Goal: Task Accomplishment & Management: Complete application form

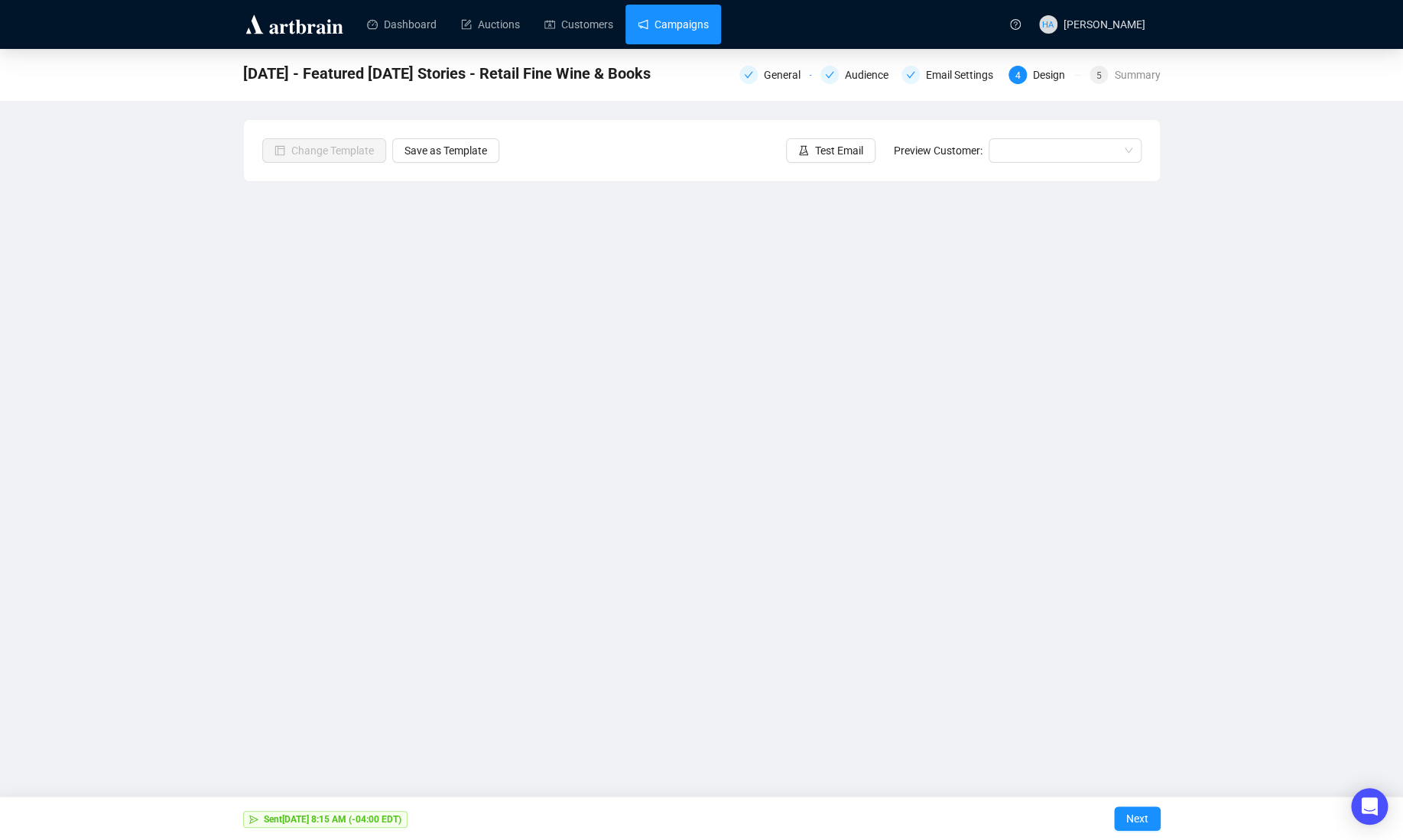
click at [678, 17] on link "Campaigns" at bounding box center [673, 24] width 71 height 40
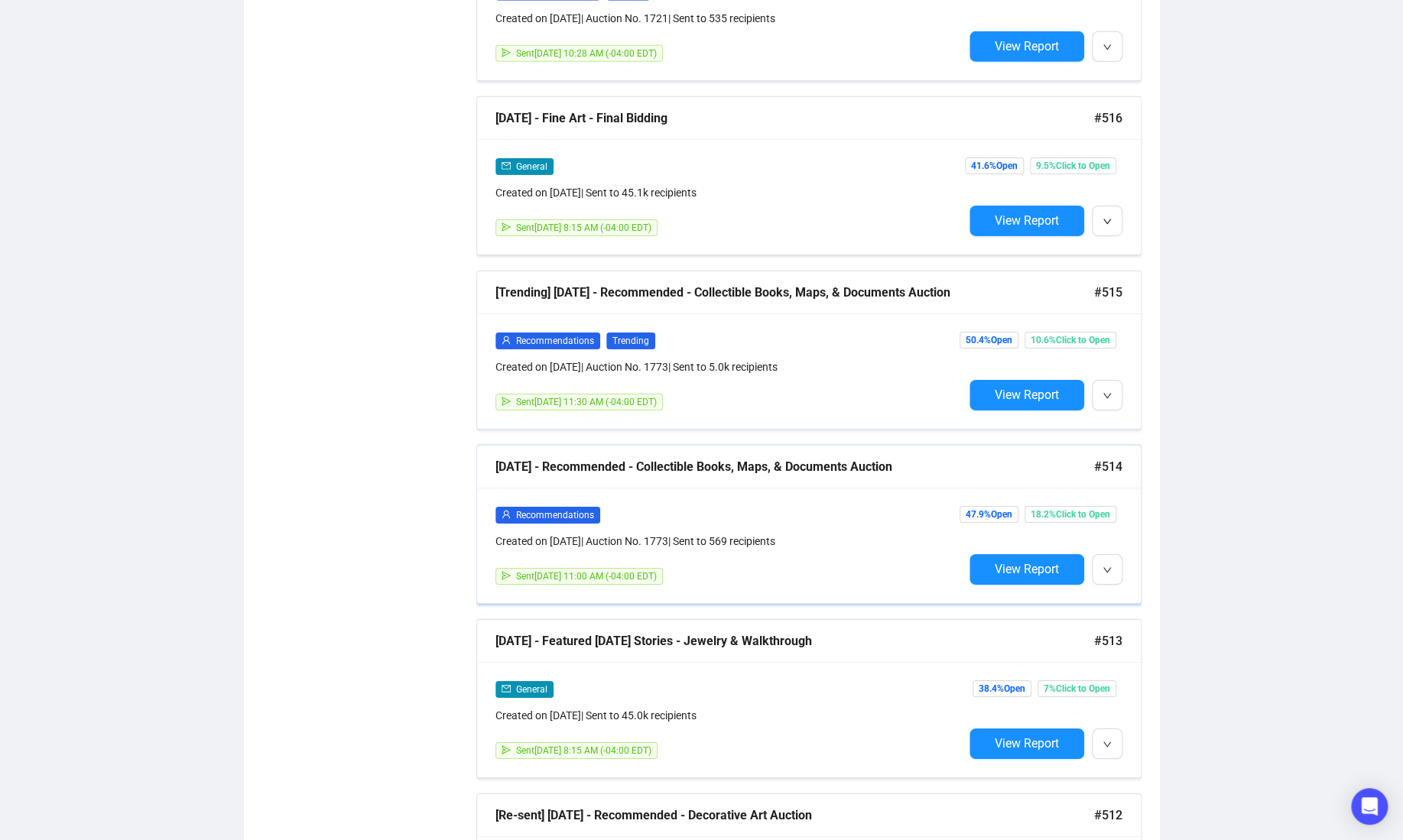
scroll to position [2624, 0]
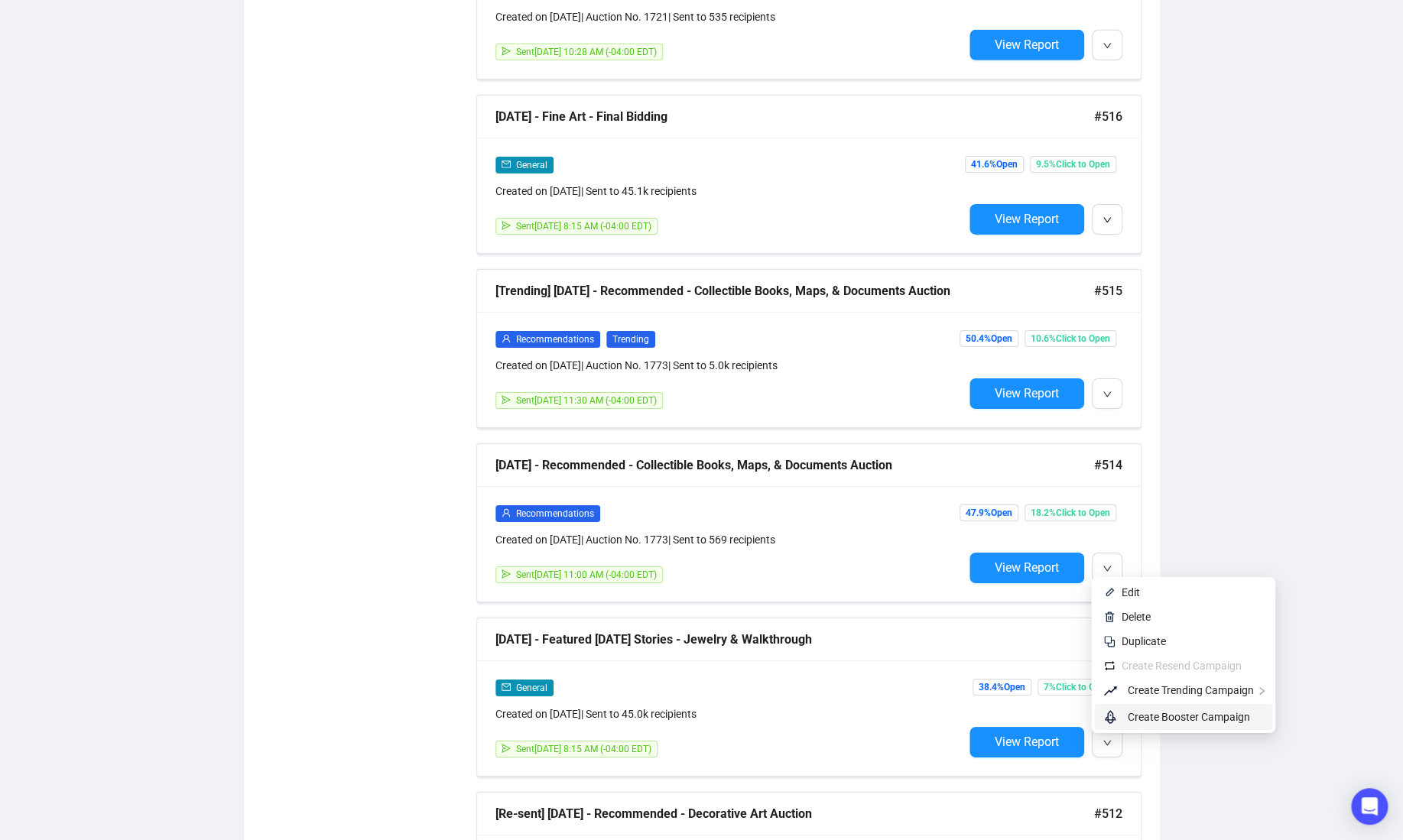
click at [1144, 709] on span "Create Booster Campaign" at bounding box center [1195, 716] width 135 height 17
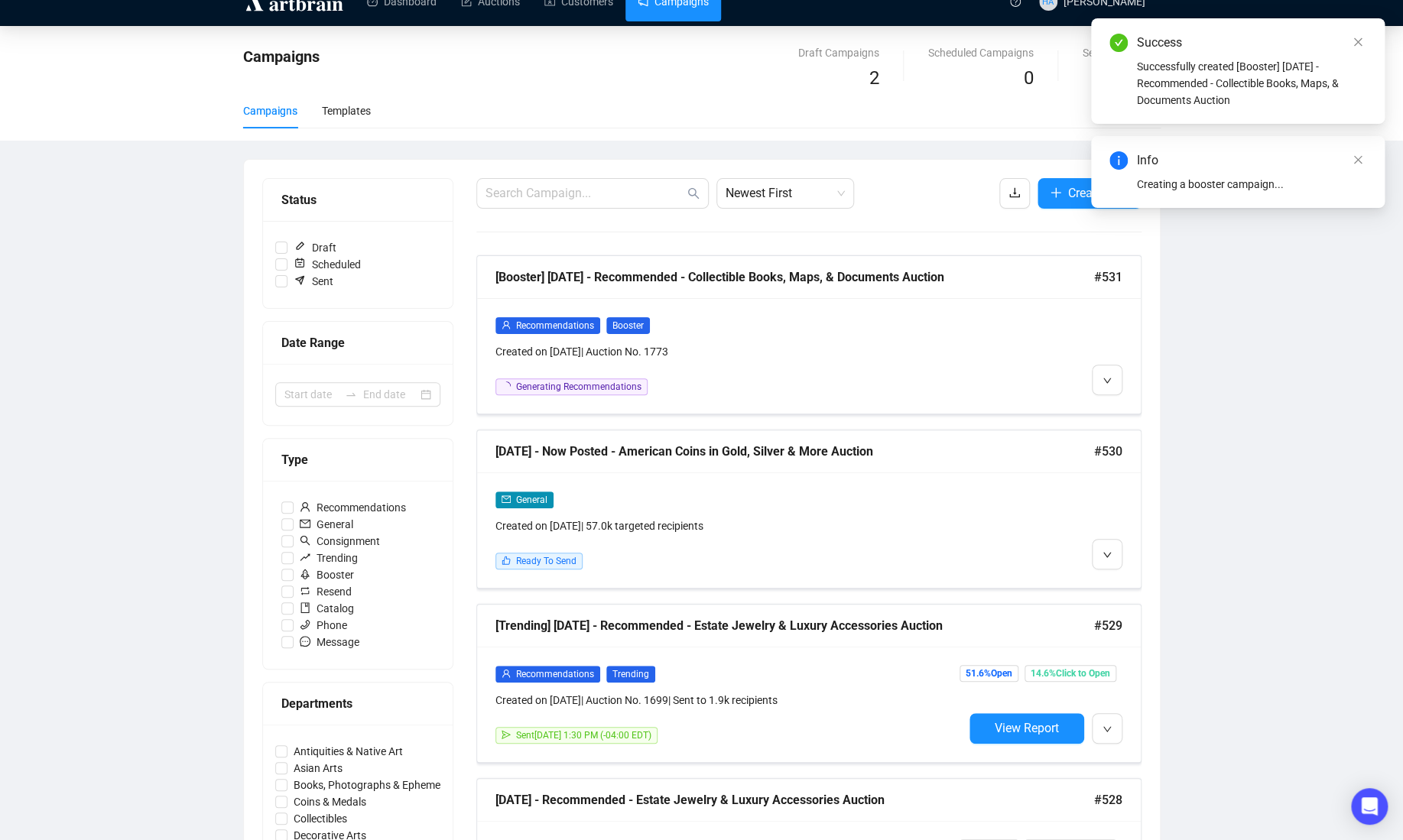
scroll to position [0, 0]
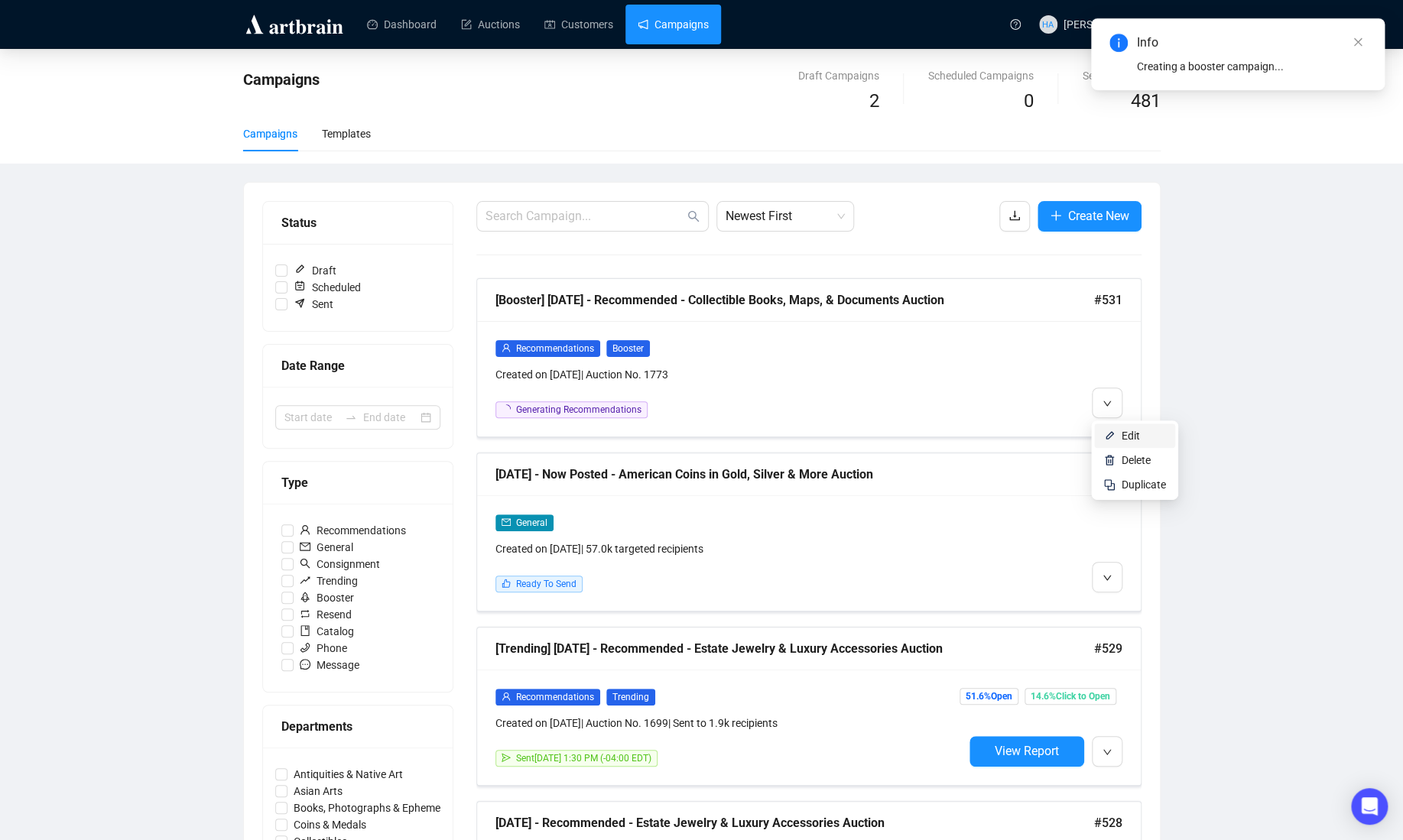
click at [1120, 433] on li "Edit" at bounding box center [1135, 435] width 81 height 24
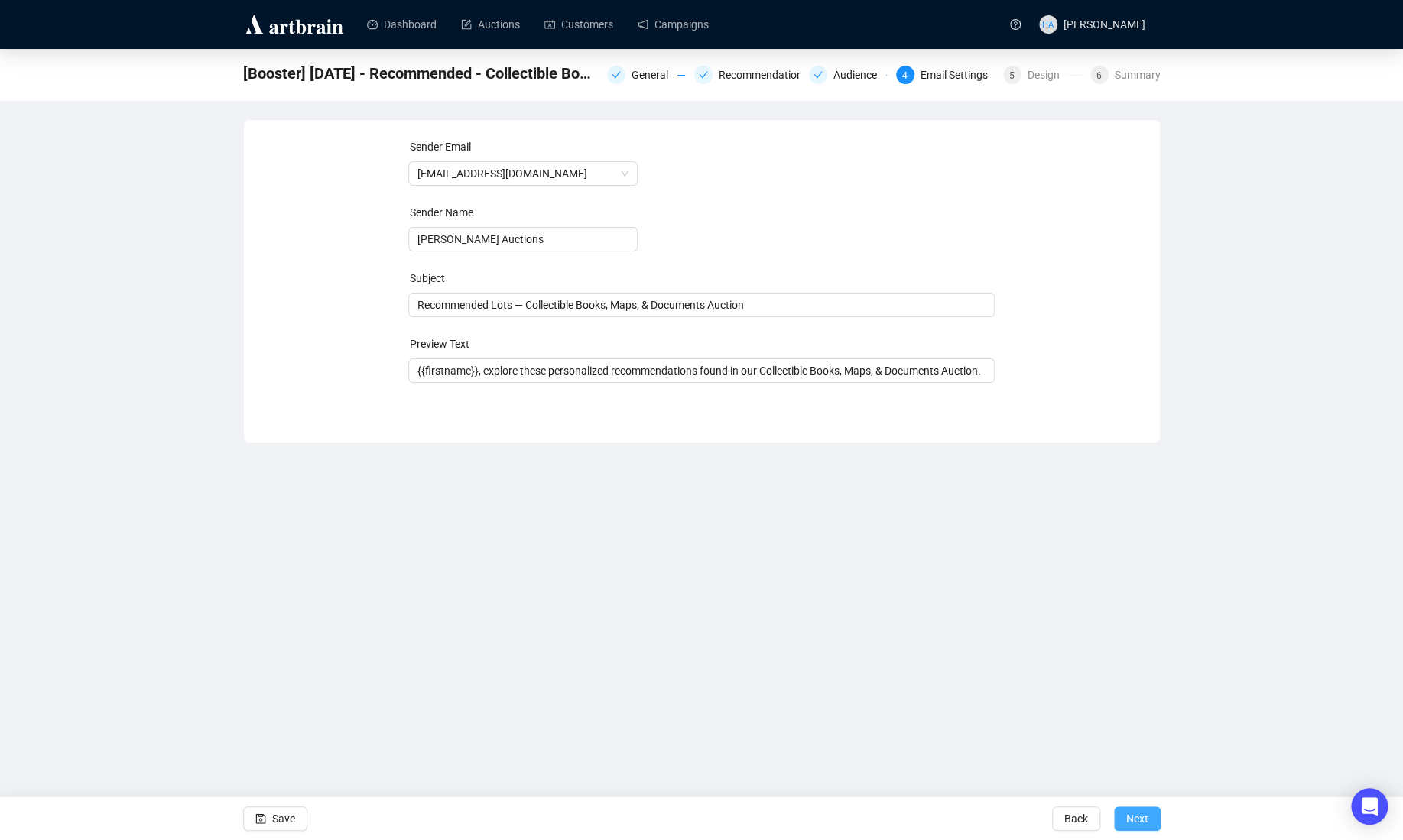
click at [1126, 814] on span "Next" at bounding box center [1137, 818] width 22 height 43
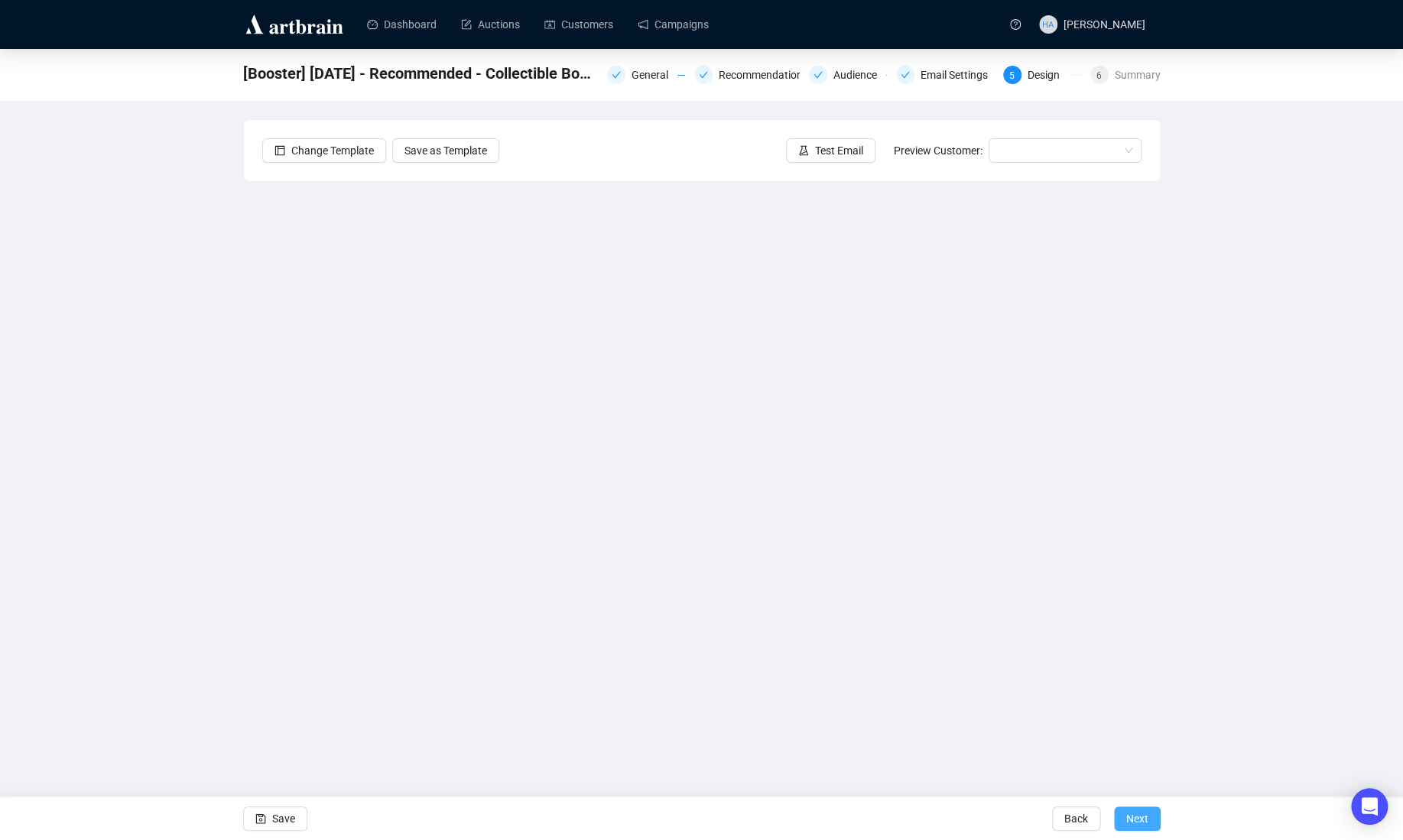
click at [1126, 813] on span "Next" at bounding box center [1137, 818] width 22 height 43
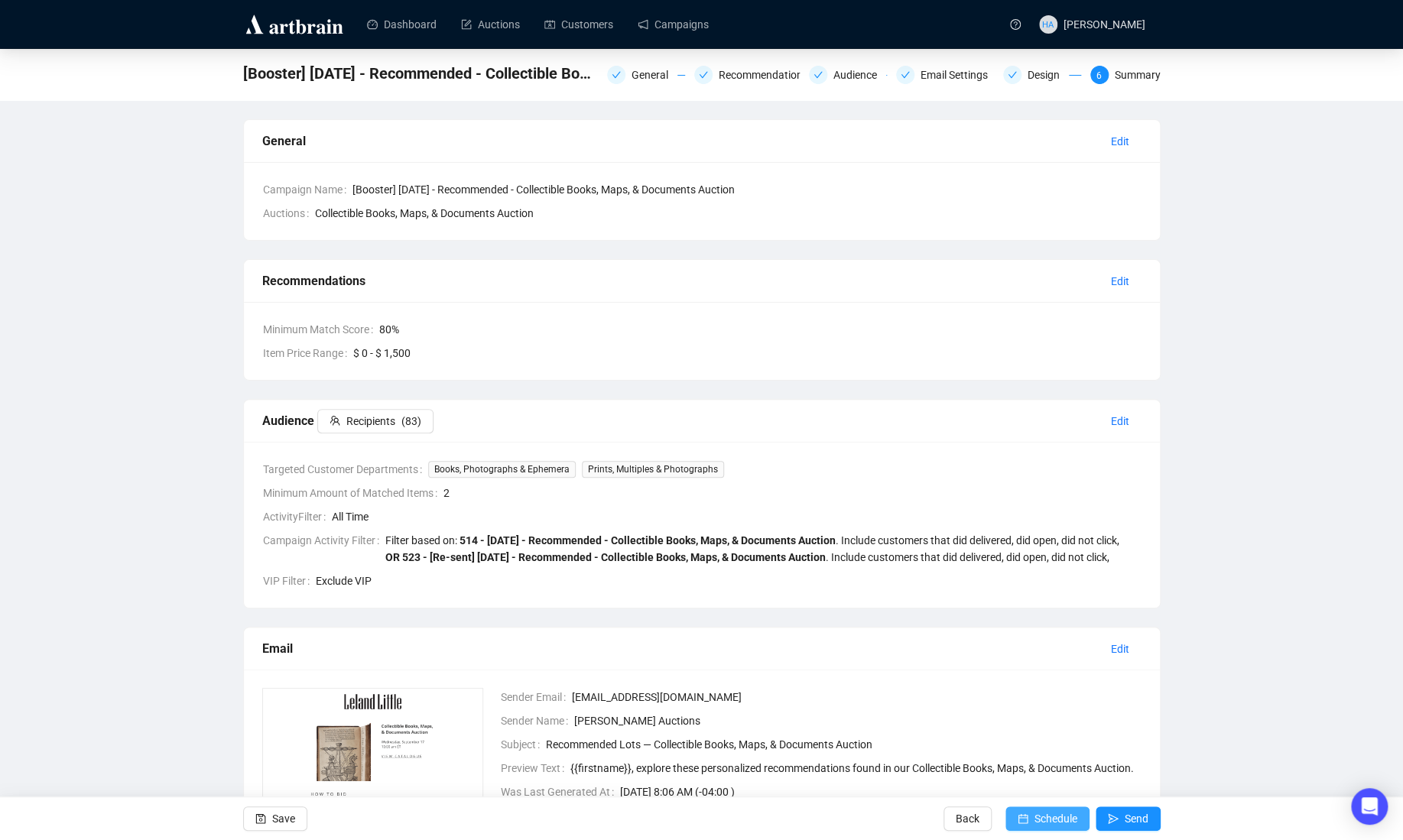
click at [1041, 816] on span "Schedule" at bounding box center [1056, 818] width 43 height 43
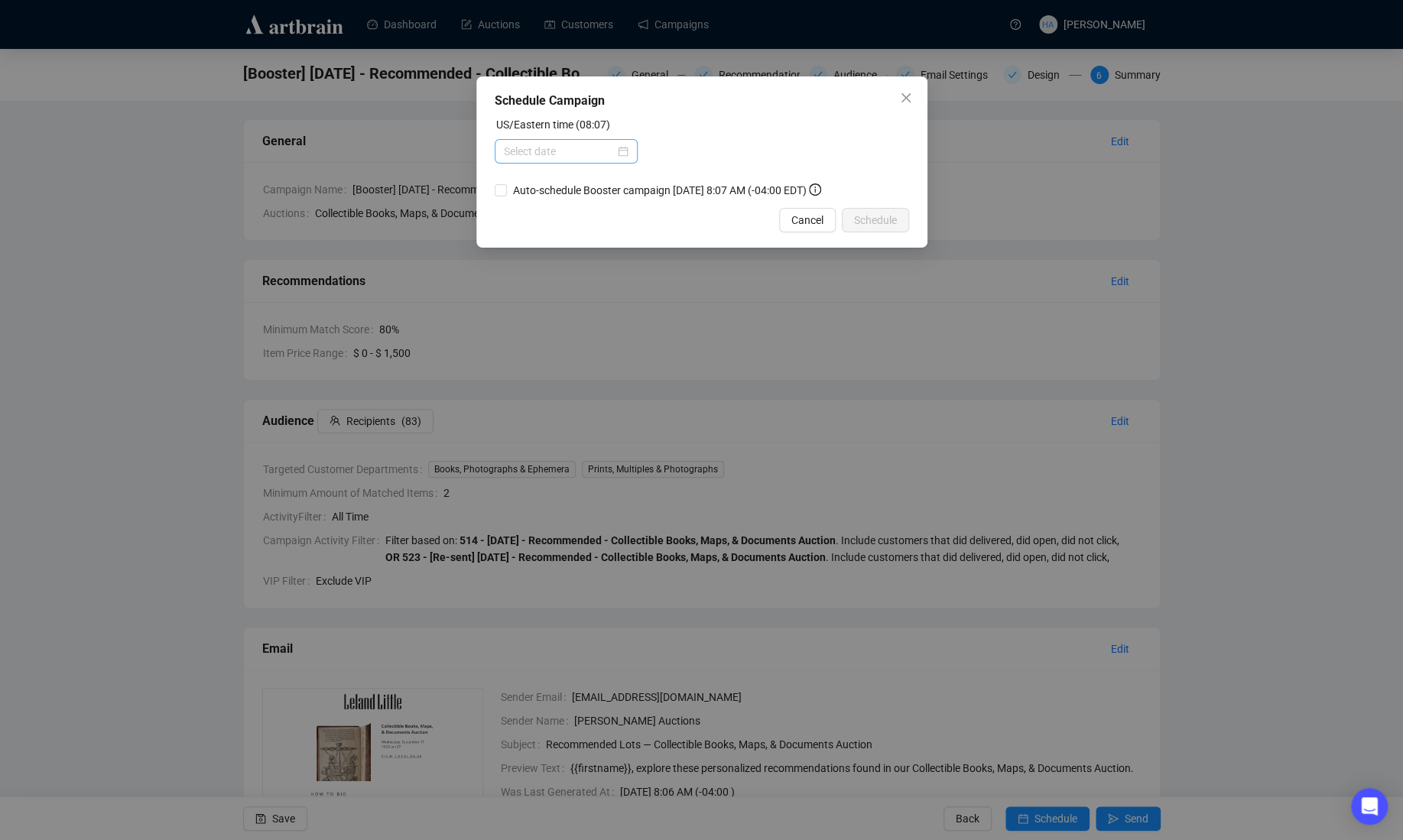
click at [610, 147] on div at bounding box center [566, 151] width 125 height 17
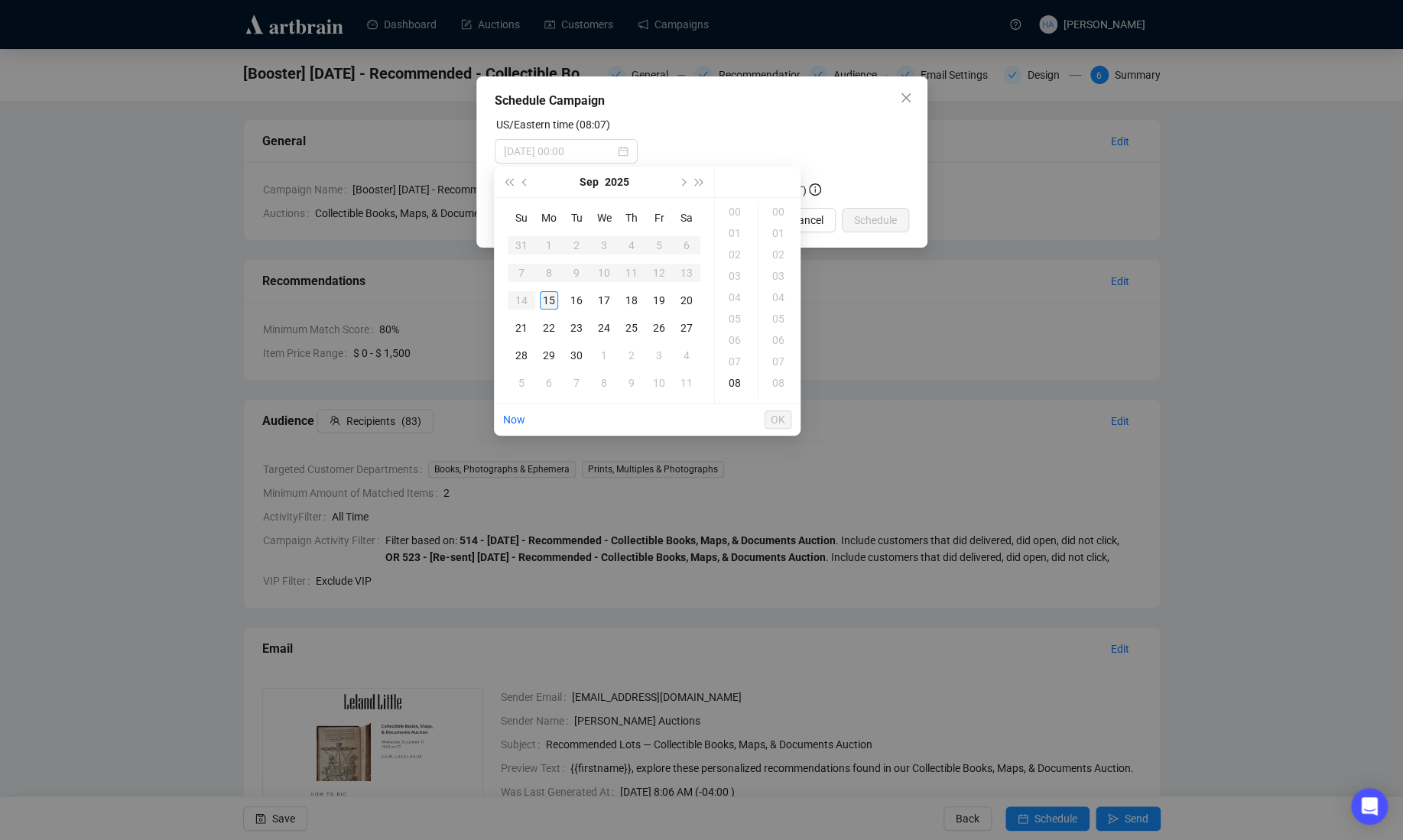
click at [548, 298] on div "15" at bounding box center [549, 300] width 18 height 18
click at [731, 232] on div "09" at bounding box center [737, 233] width 37 height 22
click at [775, 210] on div "00" at bounding box center [780, 212] width 37 height 22
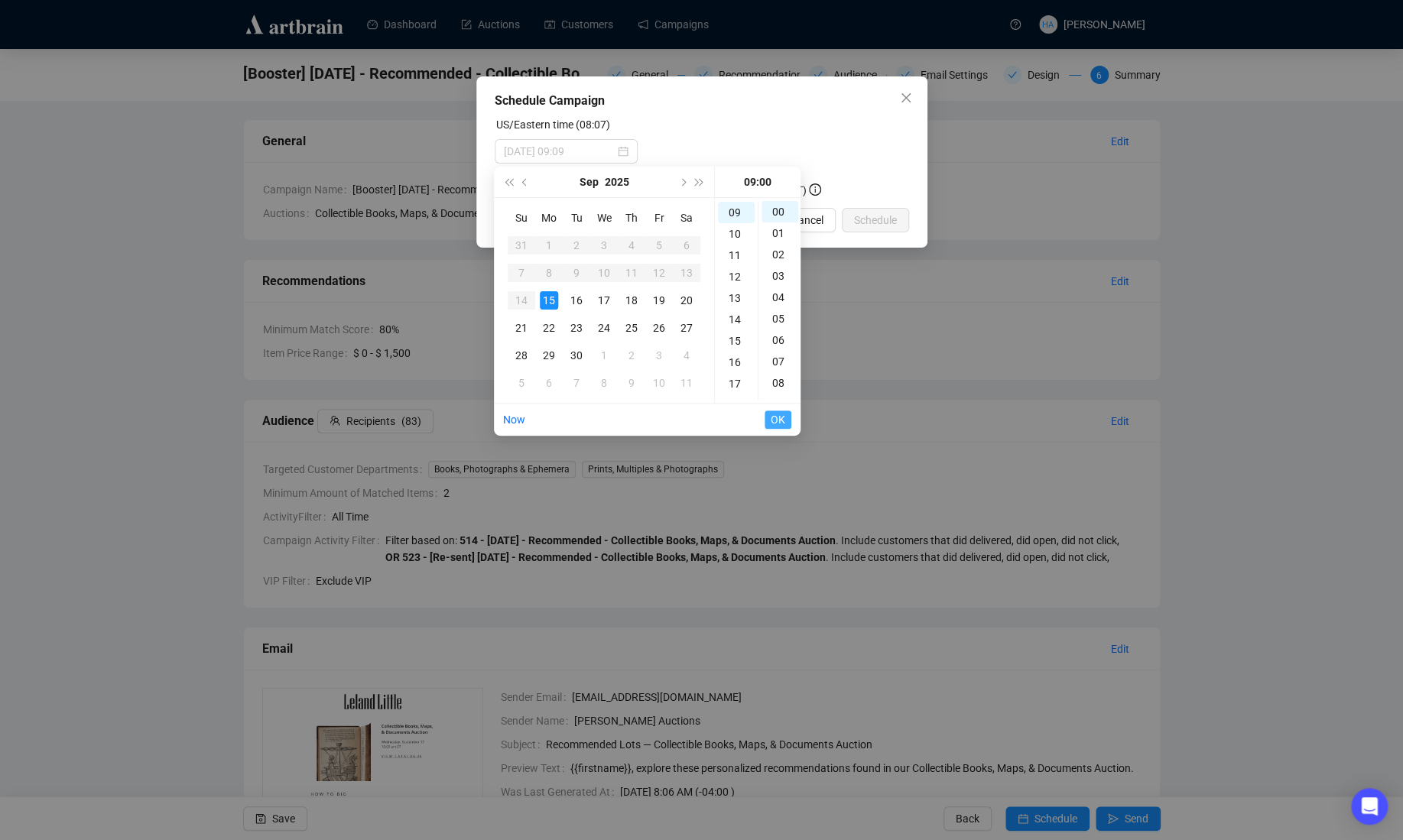
type input "[DATE] 09:00"
click at [779, 421] on span "OK" at bounding box center [778, 419] width 15 height 29
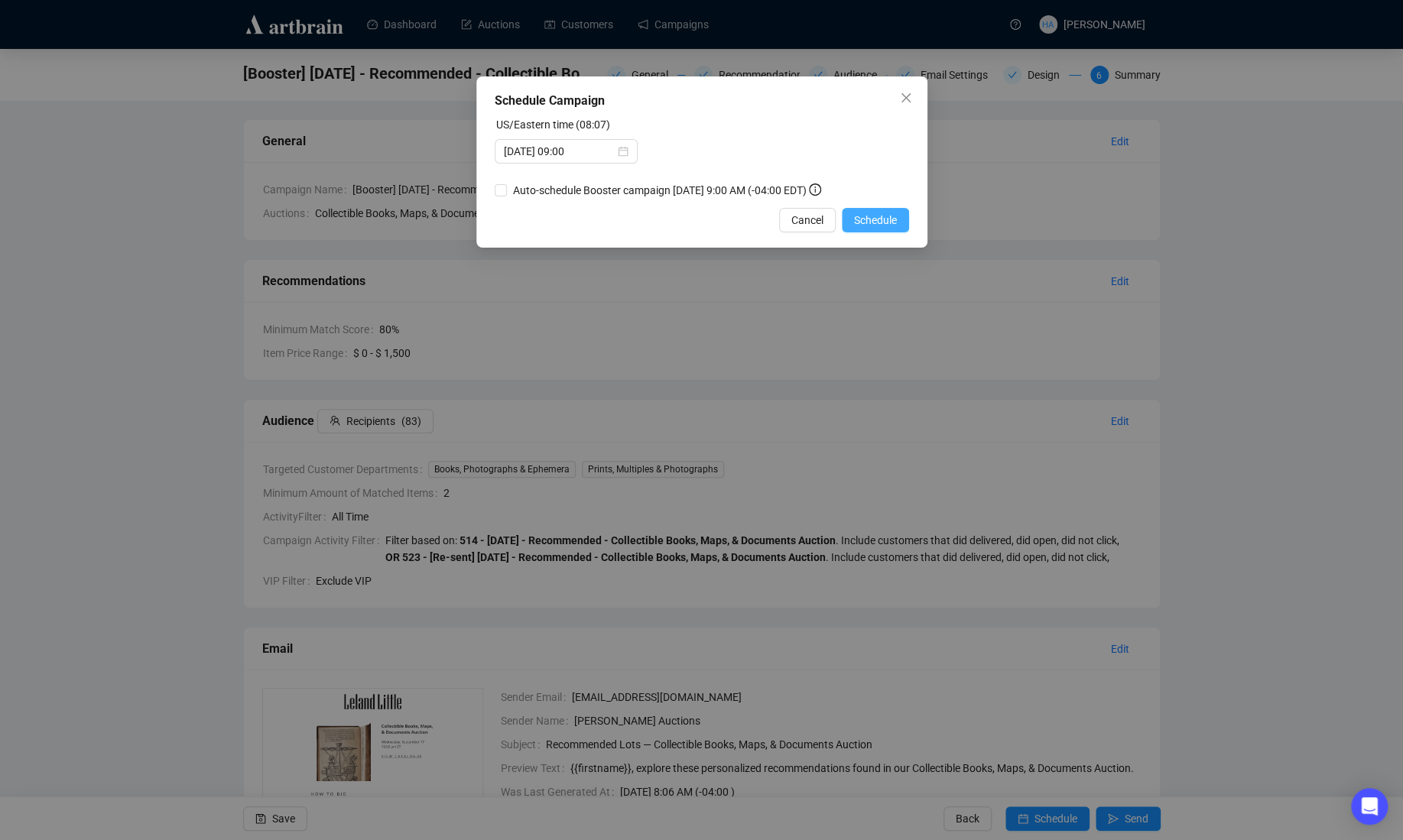
click at [887, 229] on span "Schedule" at bounding box center [875, 219] width 43 height 17
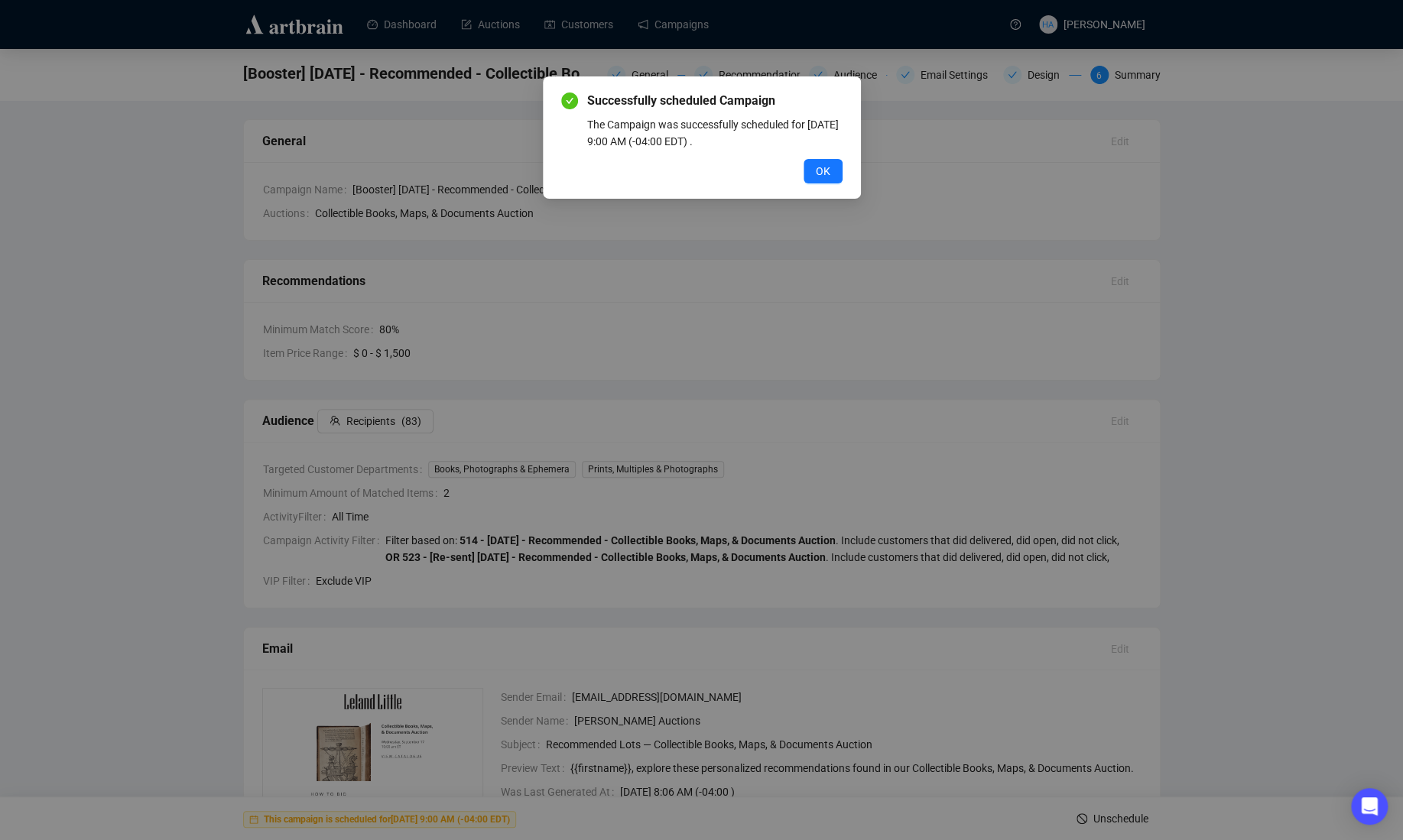
drag, startPoint x: 819, startPoint y: 172, endPoint x: 809, endPoint y: 163, distance: 13.5
click at [817, 171] on span "OK" at bounding box center [823, 171] width 15 height 17
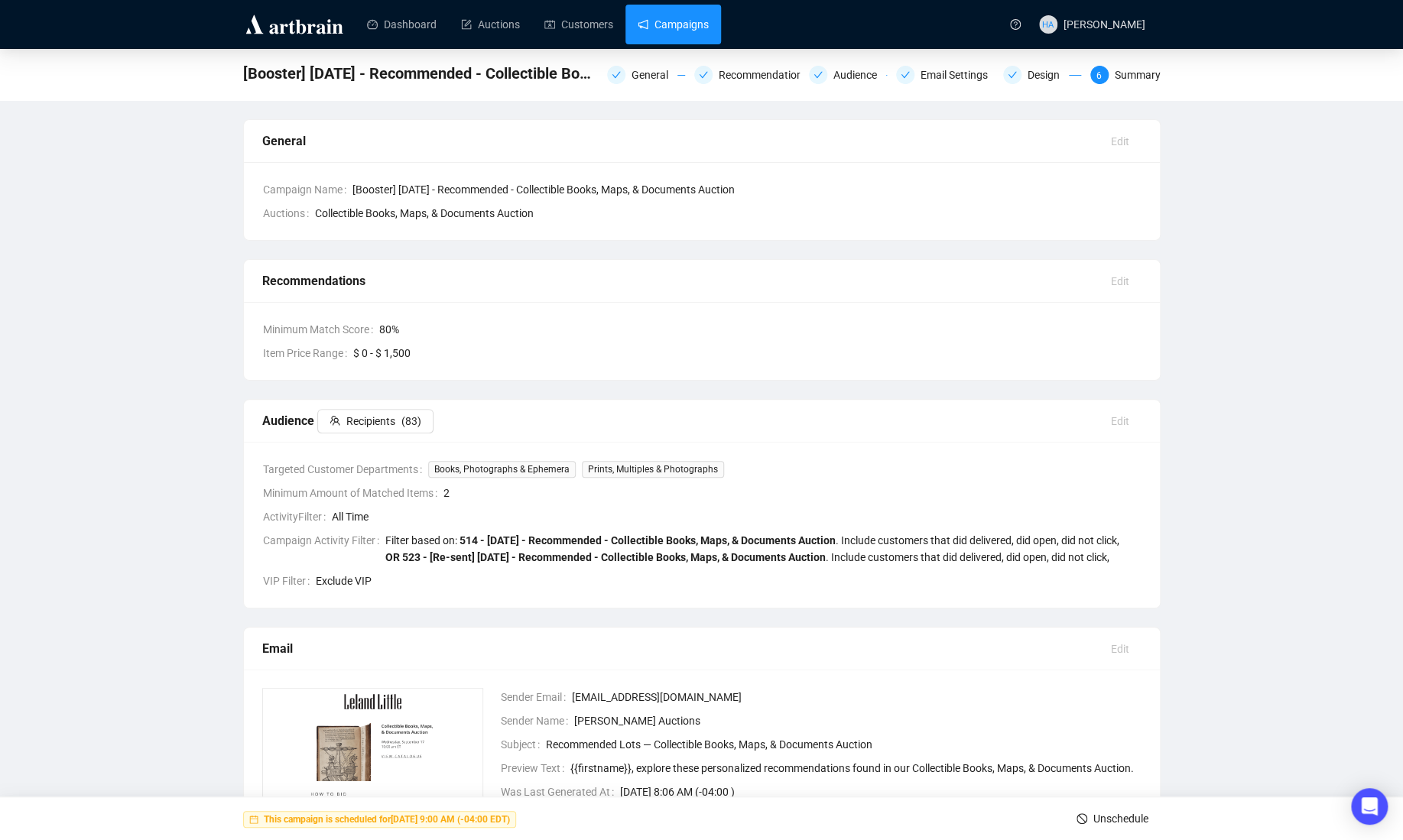
drag, startPoint x: 693, startPoint y: 23, endPoint x: 683, endPoint y: 28, distance: 11.2
click at [693, 23] on link "Campaigns" at bounding box center [673, 24] width 71 height 40
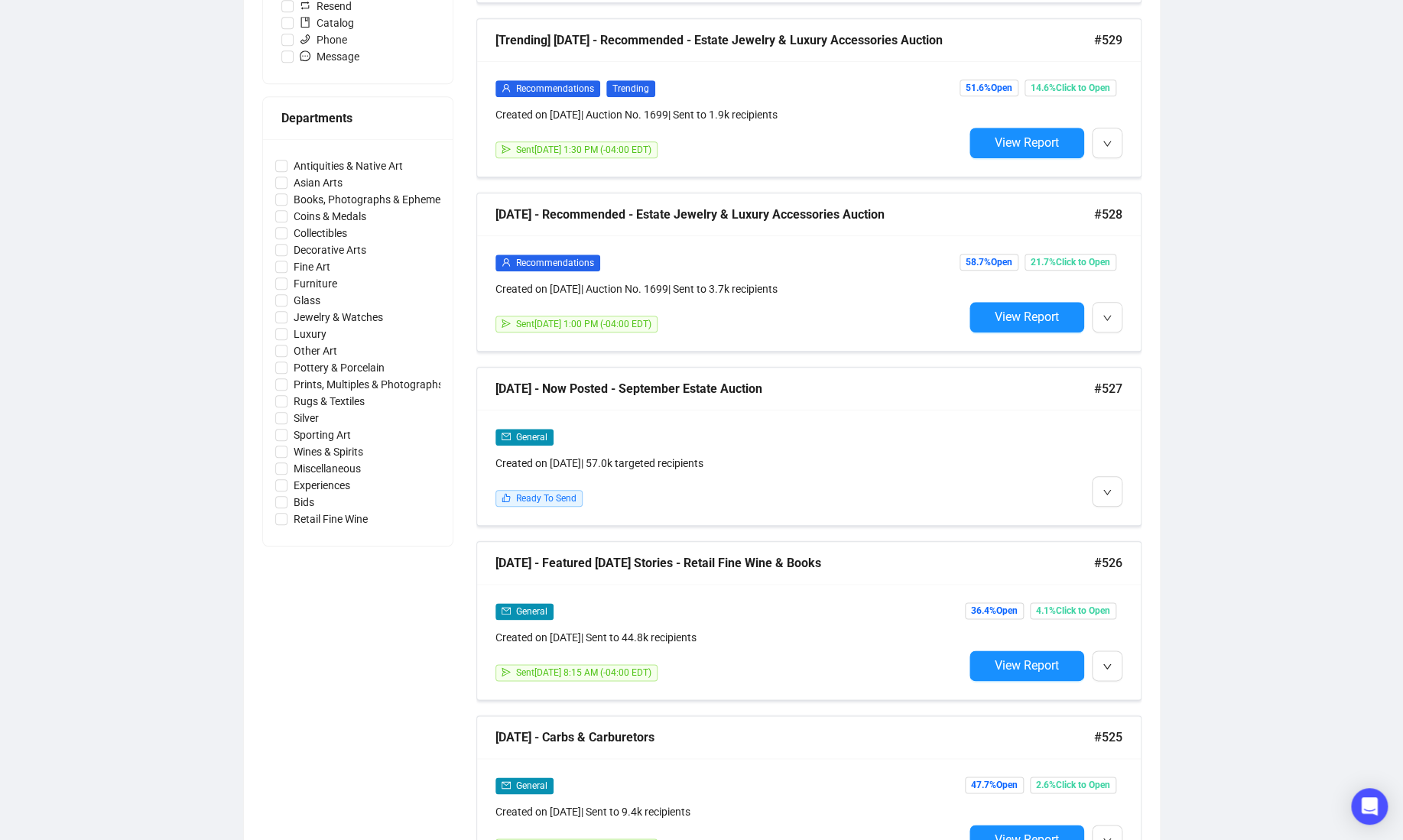
scroll to position [541, 0]
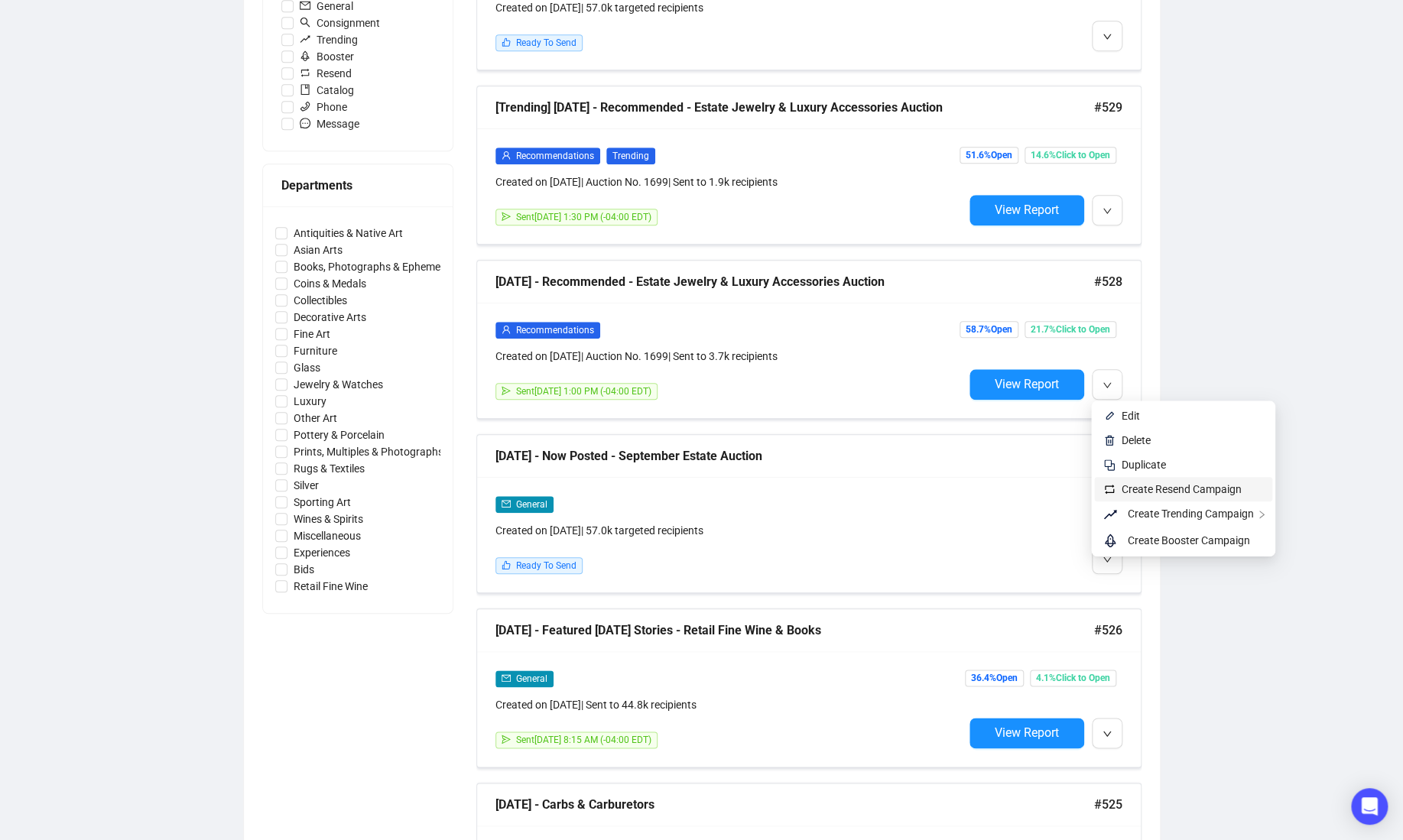
click at [1158, 490] on span "Create Resend Campaign" at bounding box center [1182, 489] width 120 height 12
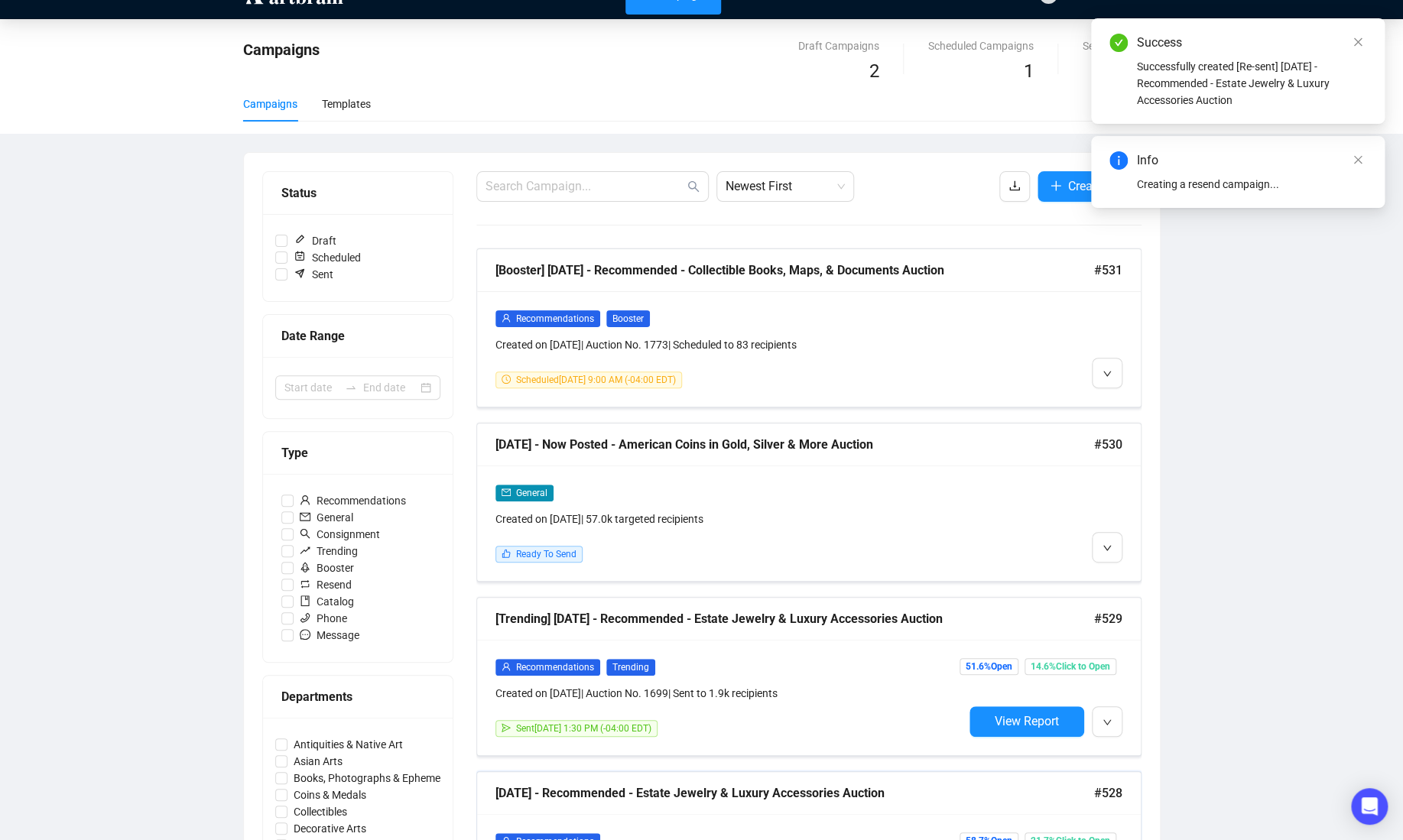
scroll to position [0, 0]
